Goal: Transaction & Acquisition: Purchase product/service

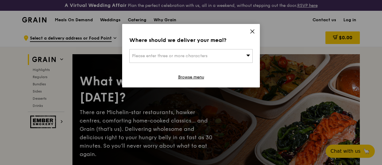
click at [252, 30] on icon at bounding box center [251, 31] width 5 height 5
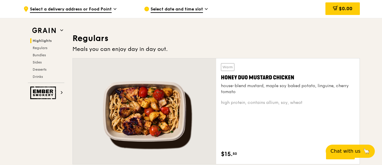
scroll to position [359, 0]
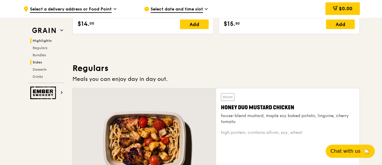
click at [39, 61] on span "Sides" at bounding box center [38, 62] width 10 height 4
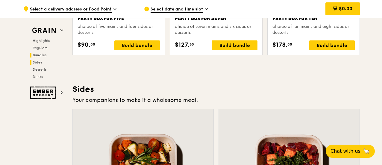
scroll to position [1340, 0]
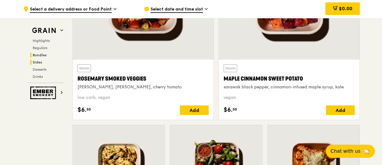
click at [42, 56] on span "Bundles" at bounding box center [40, 55] width 14 height 4
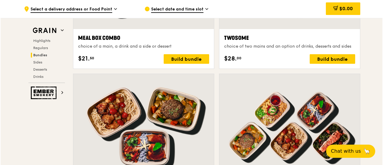
scroll to position [1079, 0]
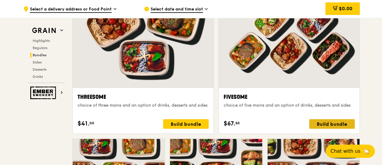
click at [330, 129] on div "Build bundle" at bounding box center [331, 124] width 45 height 10
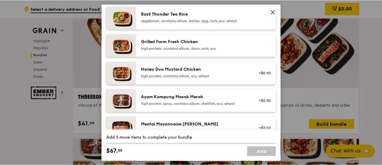
scroll to position [0, 0]
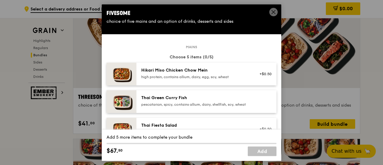
click at [275, 10] on icon at bounding box center [273, 11] width 5 height 5
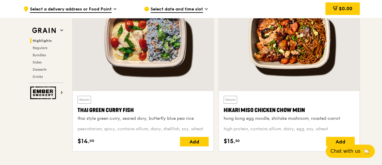
scroll to position [331, 0]
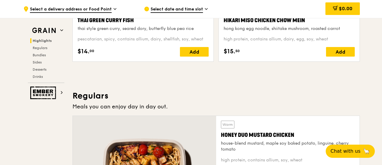
click at [110, 25] on div "Thai Green Curry Fish" at bounding box center [142, 20] width 131 height 8
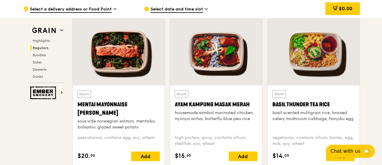
scroll to position [571, 0]
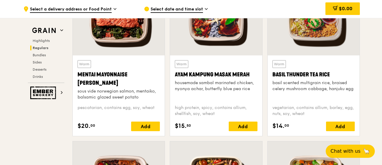
click at [227, 88] on div "housemade sambal marinated chicken, nyonya achar, butterfly blue pea rice" at bounding box center [216, 86] width 82 height 12
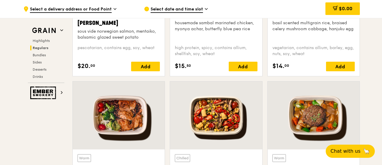
scroll to position [660, 0]
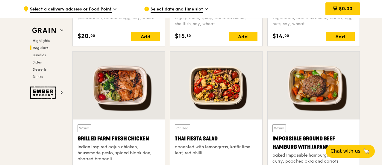
click at [119, 143] on div "Grilled Farm Fresh Chicken" at bounding box center [118, 138] width 82 height 8
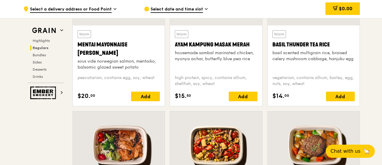
click at [207, 47] on div "Ayam Kampung Masak Merah" at bounding box center [216, 44] width 82 height 8
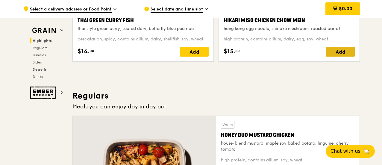
scroll to position [302, 0]
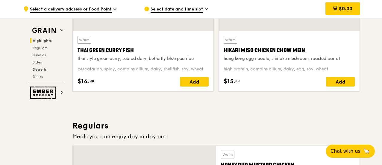
click at [108, 54] on div "Thai Green Curry Fish" at bounding box center [142, 50] width 131 height 8
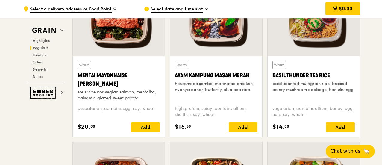
scroll to position [570, 0]
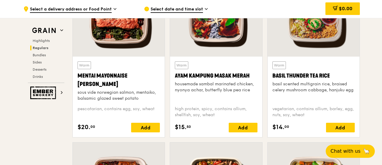
click at [222, 80] on div "Ayam Kampung Masak Merah" at bounding box center [216, 75] width 82 height 8
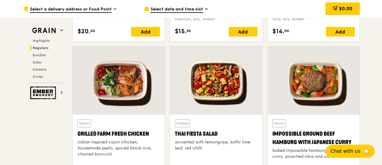
scroll to position [666, 0]
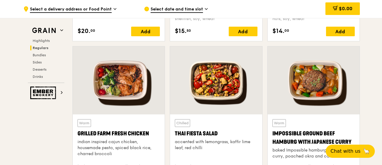
click at [115, 134] on div "Grilled Farm Fresh Chicken" at bounding box center [118, 133] width 82 height 8
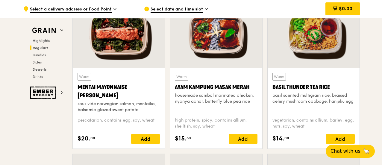
scroll to position [558, 0]
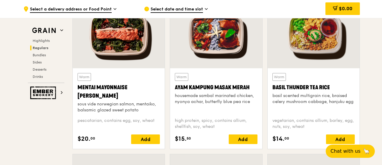
click at [223, 100] on div "housemade sambal marinated chicken, nyonya achar, butterfly blue pea rice" at bounding box center [216, 99] width 82 height 12
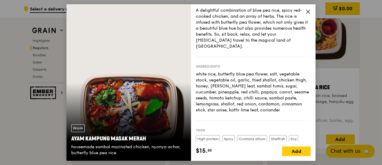
scroll to position [13, 0]
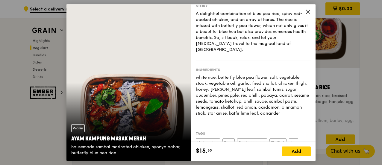
click at [309, 11] on icon at bounding box center [307, 11] width 5 height 5
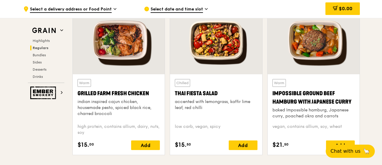
scroll to position [706, 0]
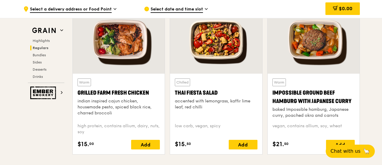
click at [115, 110] on div "indian inspired cajun chicken, housemade pesto, spiced black rice, charred broc…" at bounding box center [118, 107] width 82 height 18
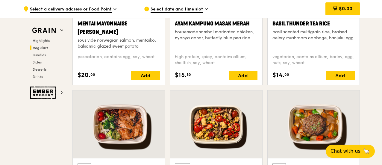
scroll to position [620, 0]
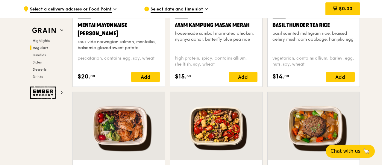
click at [216, 27] on div "Ayam Kampung Masak Merah" at bounding box center [216, 25] width 82 height 8
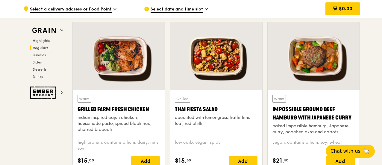
scroll to position [690, 0]
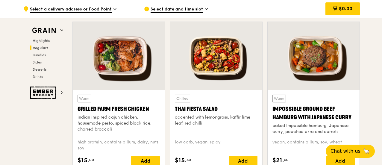
click at [120, 112] on div "Grilled Farm Fresh Chicken" at bounding box center [118, 109] width 82 height 8
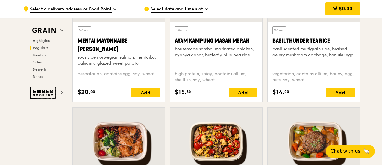
scroll to position [580, 0]
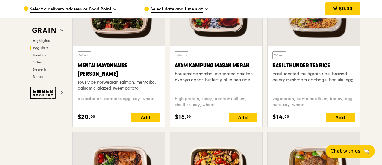
click at [224, 79] on div "housemade sambal marinated chicken, nyonya achar, butterfly blue pea rice" at bounding box center [216, 77] width 82 height 12
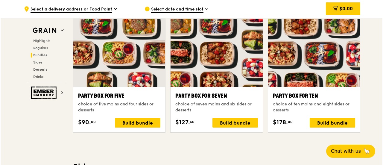
scroll to position [1199, 0]
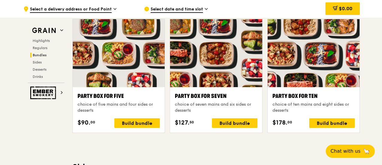
click at [301, 100] on div "Party Box for Ten" at bounding box center [313, 96] width 82 height 8
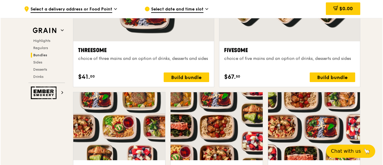
scroll to position [1122, 0]
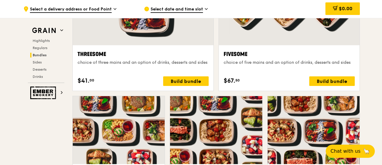
click at [244, 57] on div "Fivesome" at bounding box center [288, 54] width 131 height 8
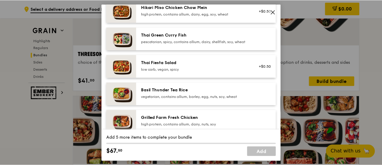
scroll to position [63, 0]
click at [274, 10] on icon at bounding box center [273, 11] width 5 height 5
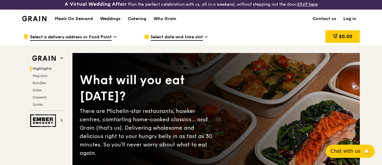
scroll to position [0, 0]
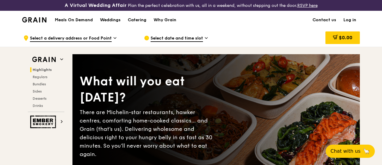
click at [80, 23] on h1 "Meals On Demand" at bounding box center [74, 20] width 38 height 6
click at [164, 24] on div "Why Grain" at bounding box center [164, 20] width 23 height 18
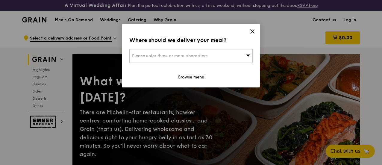
click at [251, 30] on icon at bounding box center [252, 32] width 4 height 4
